Goal: Task Accomplishment & Management: Manage account settings

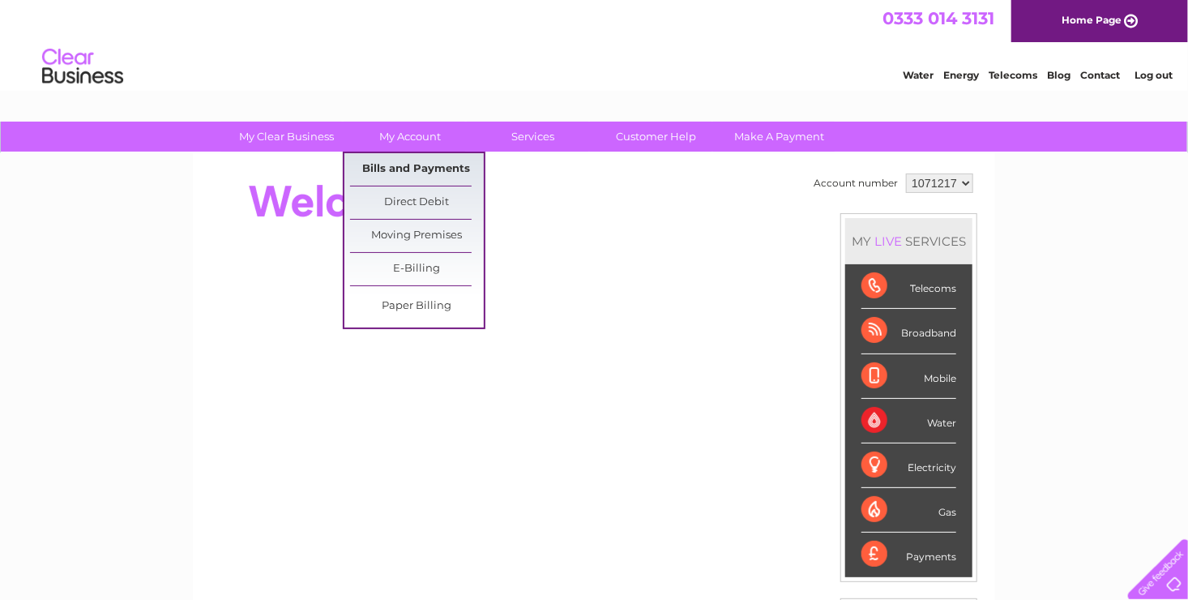
click at [429, 159] on link "Bills and Payments" at bounding box center [417, 169] width 134 height 32
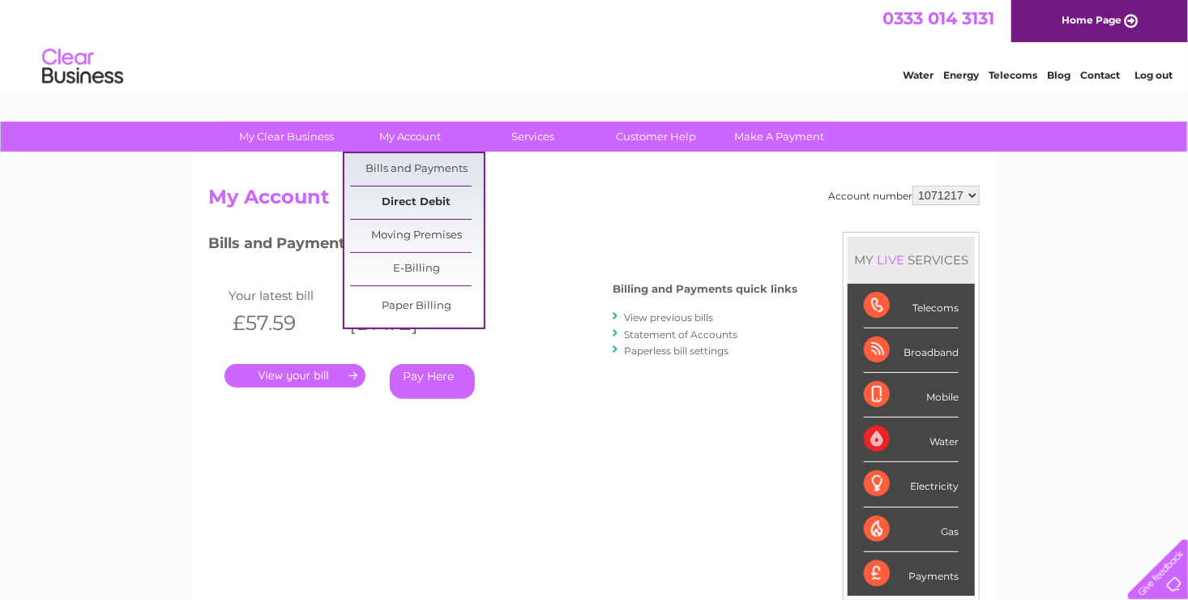
click at [416, 194] on link "Direct Debit" at bounding box center [417, 202] width 134 height 32
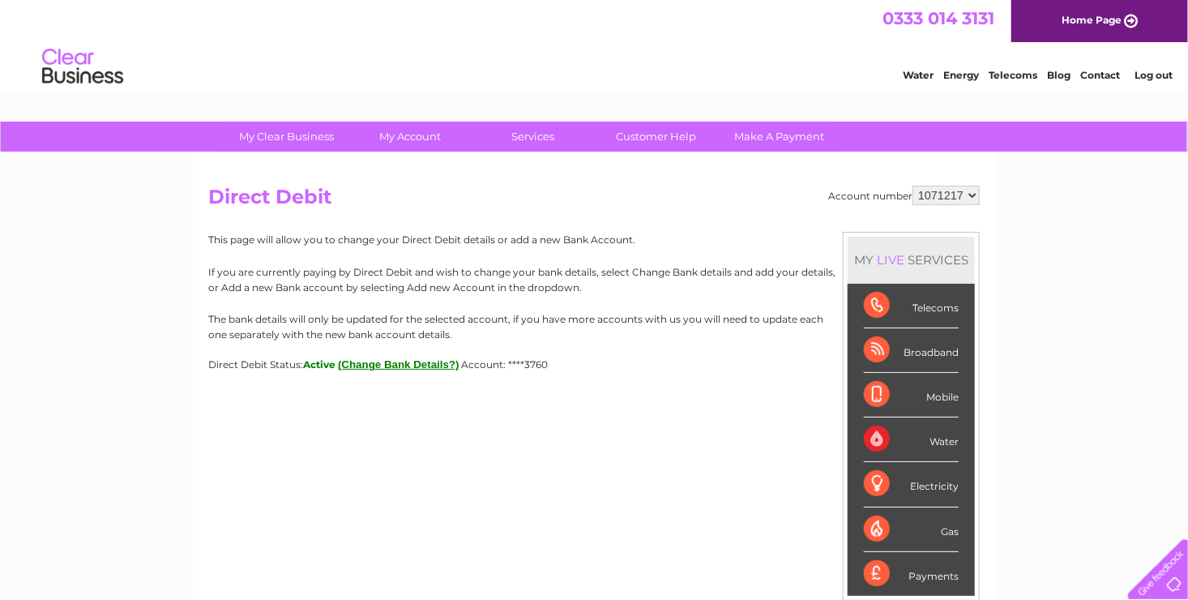
click at [1148, 75] on link "Log out" at bounding box center [1153, 75] width 38 height 12
